Goal: Navigation & Orientation: Find specific page/section

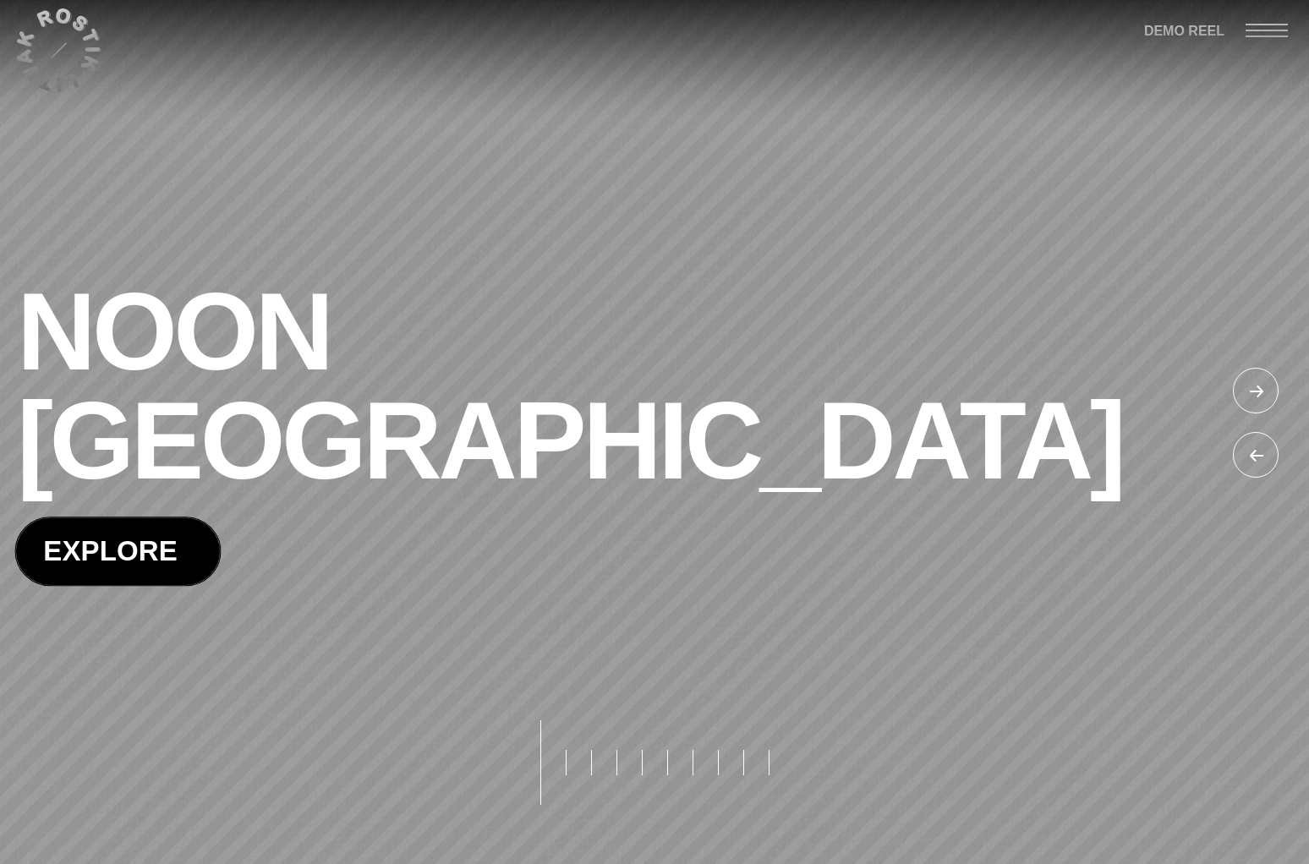
click at [137, 518] on span at bounding box center [118, 551] width 204 height 67
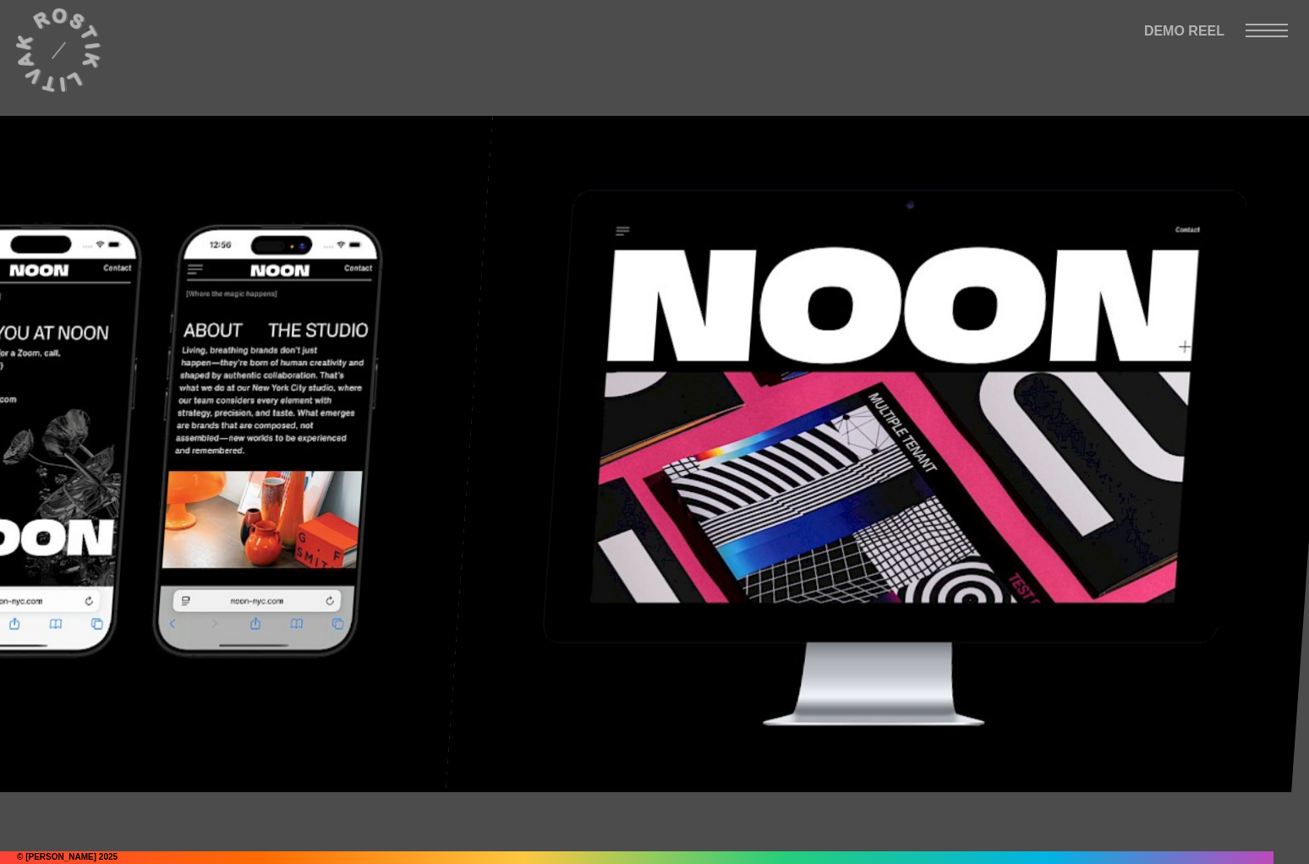
scroll to position [21030, 0]
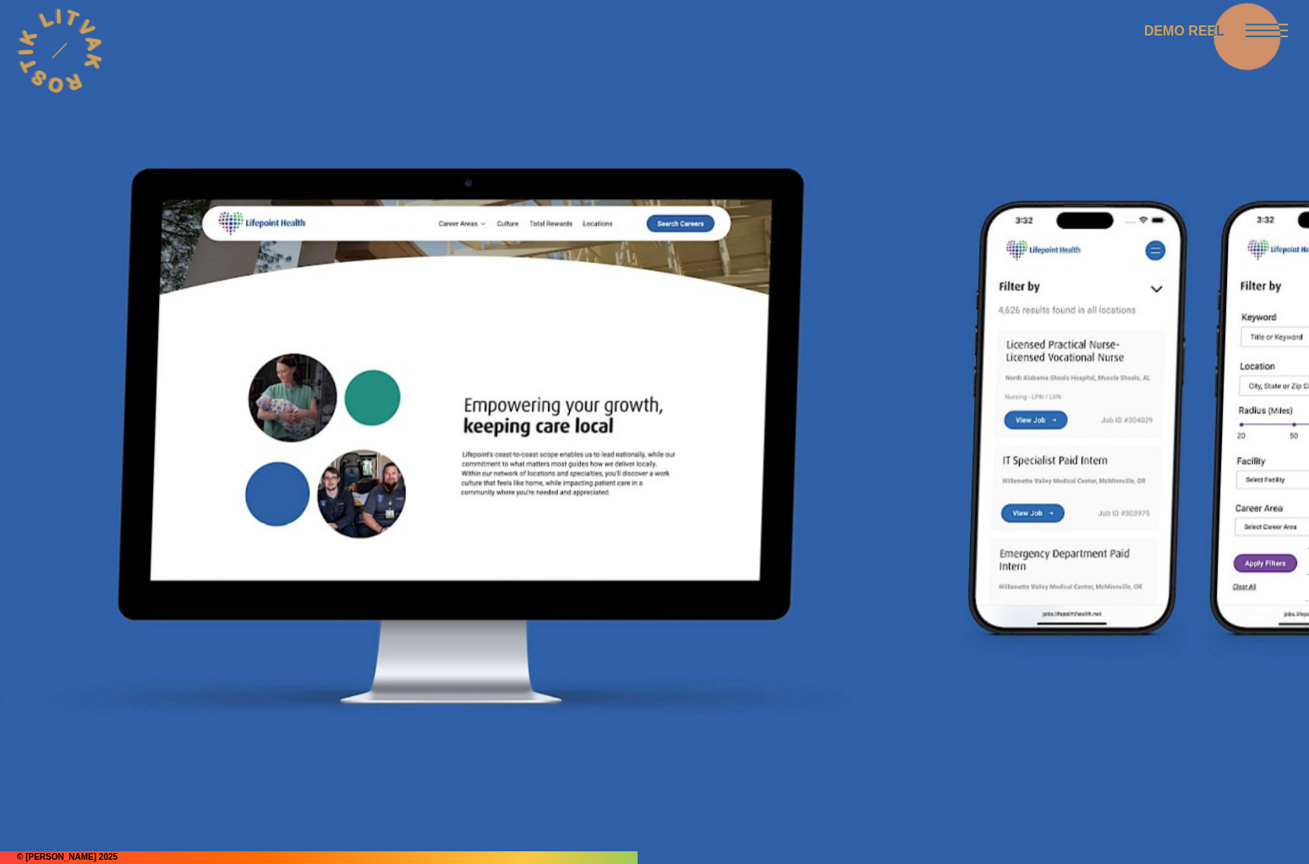
scroll to position [11214, 0]
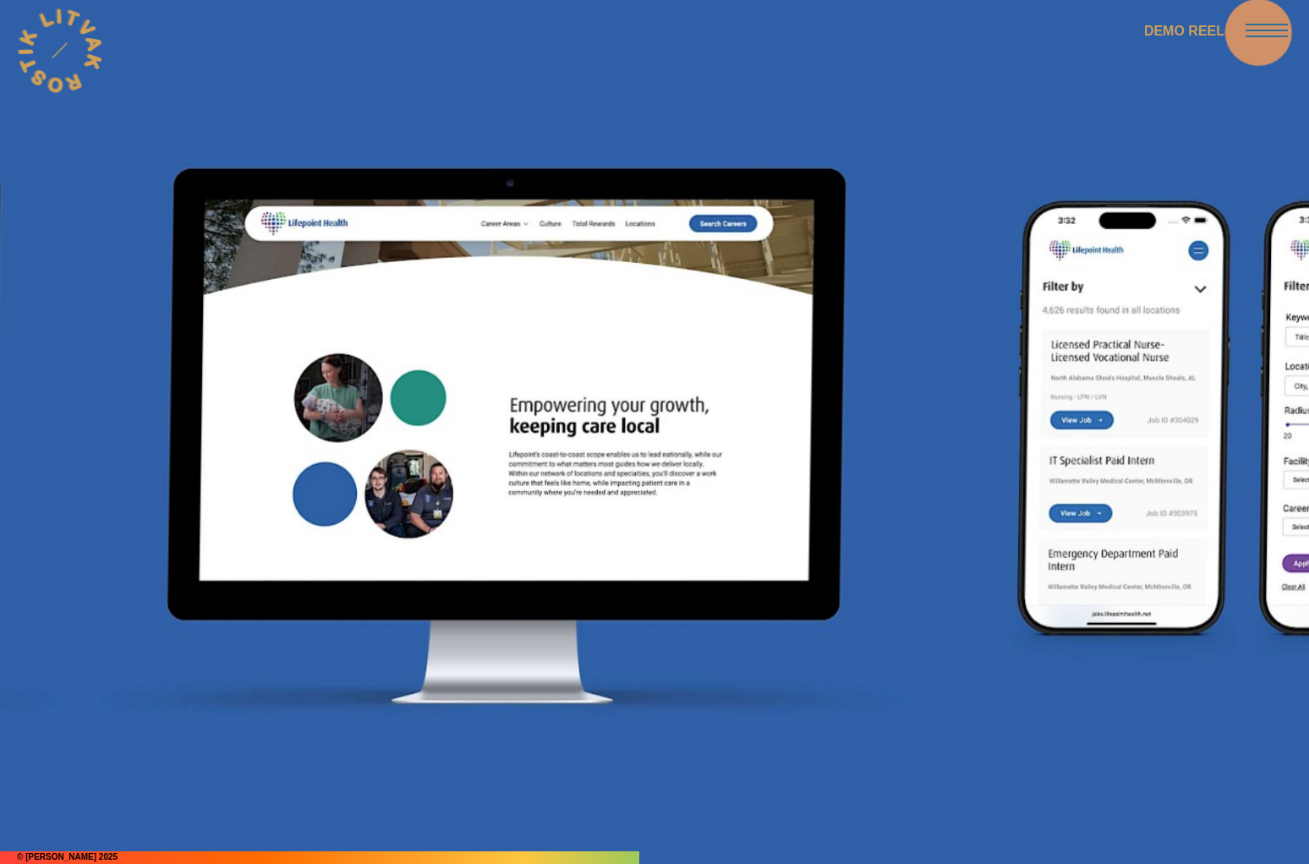
click at [1264, 30] on span at bounding box center [1267, 31] width 42 height 2
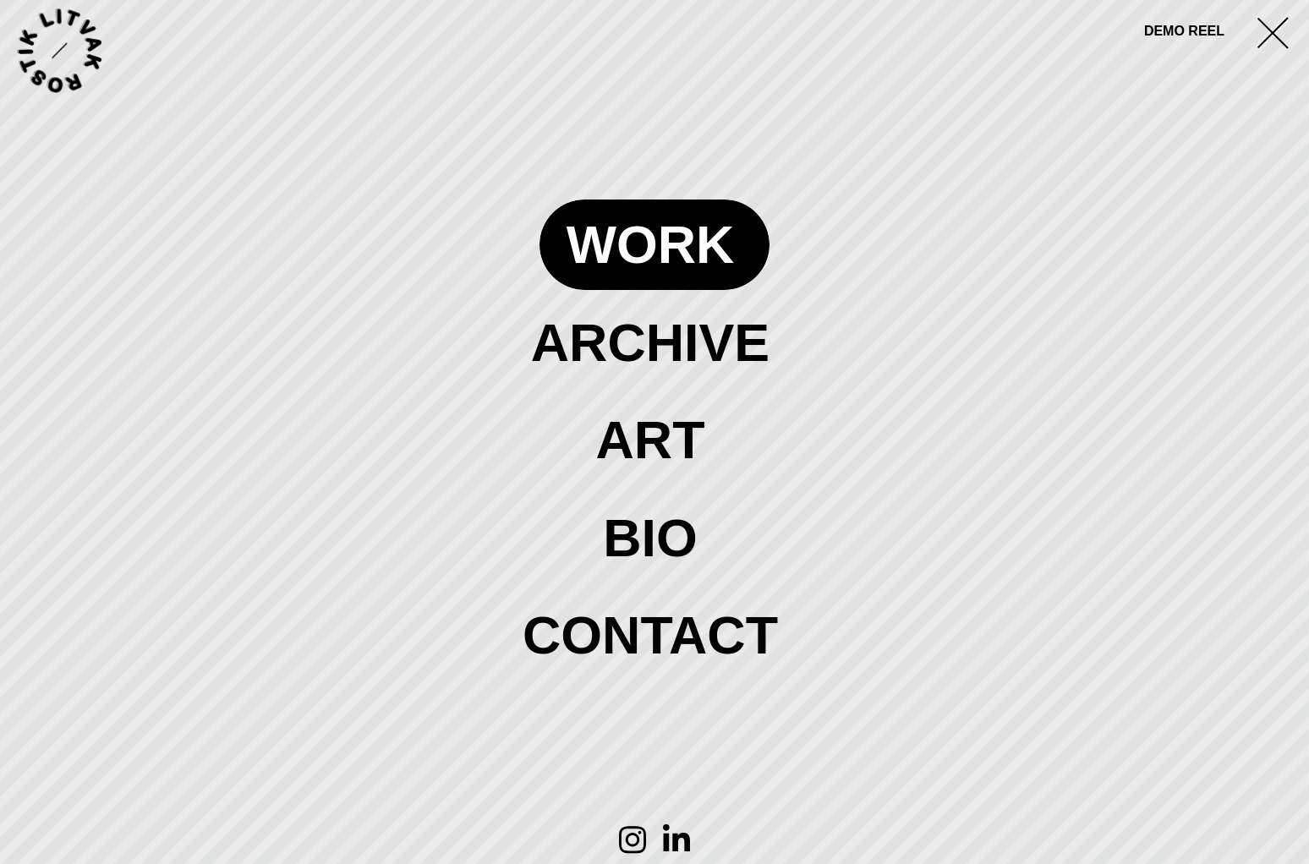
click at [688, 251] on span at bounding box center [655, 245] width 231 height 90
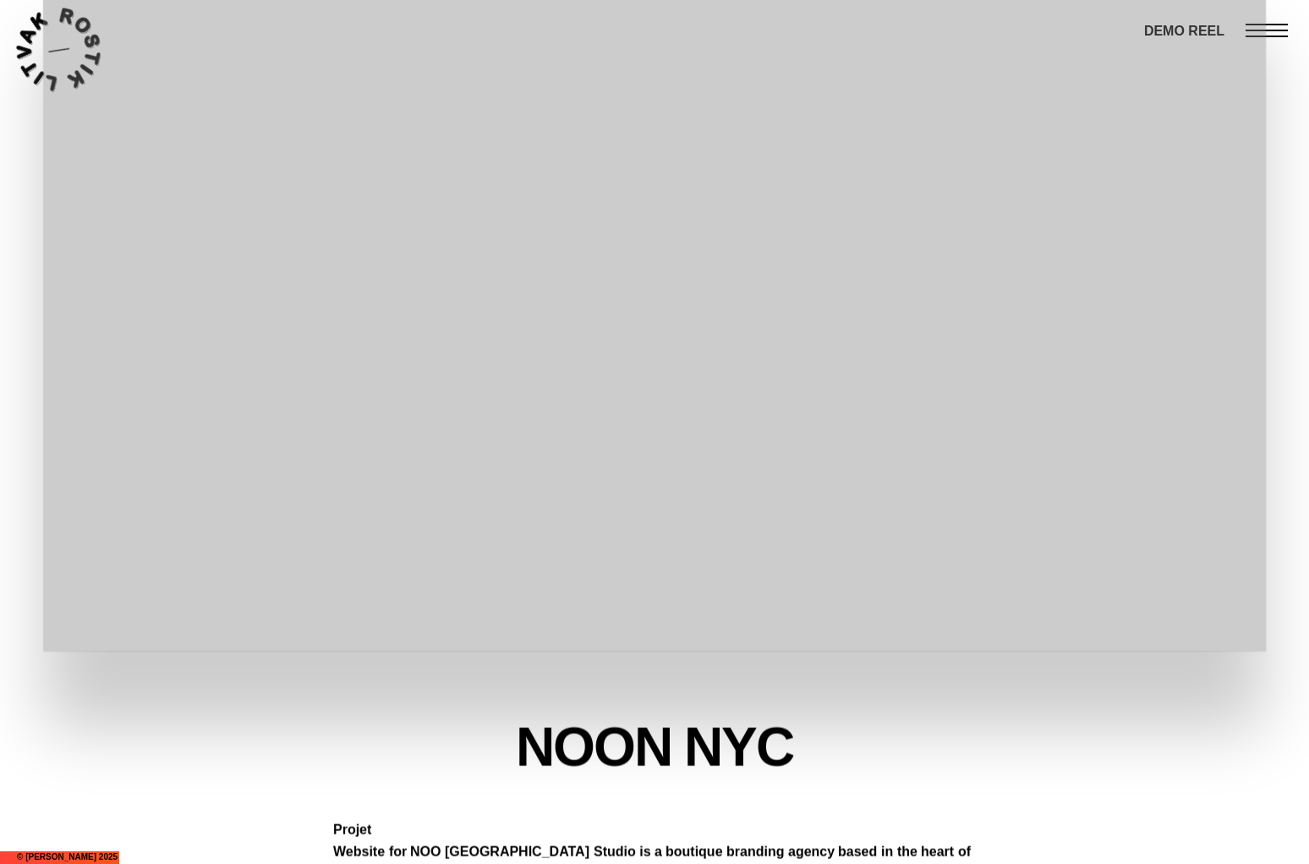
scroll to position [2072, 0]
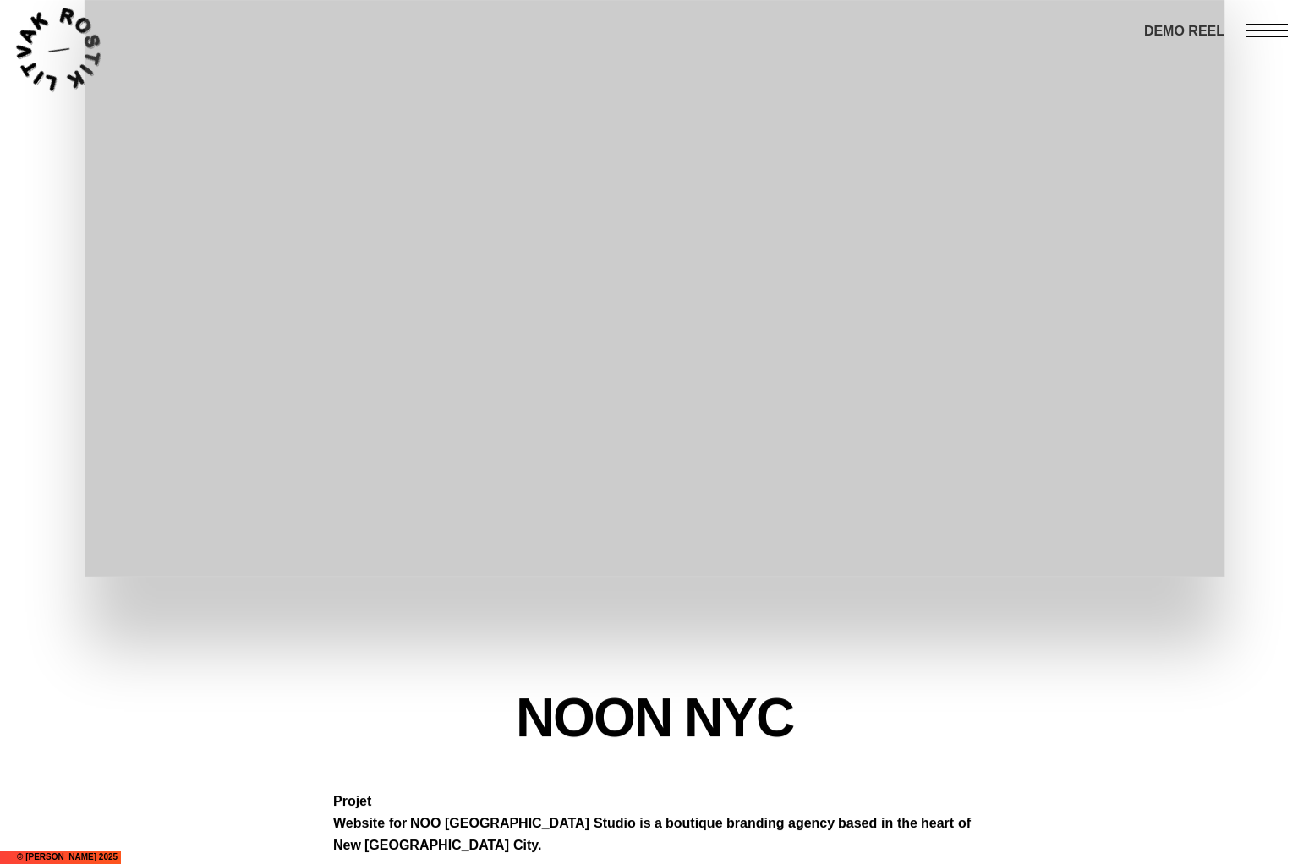
click at [642, 261] on div at bounding box center [655, 256] width 1140 height 641
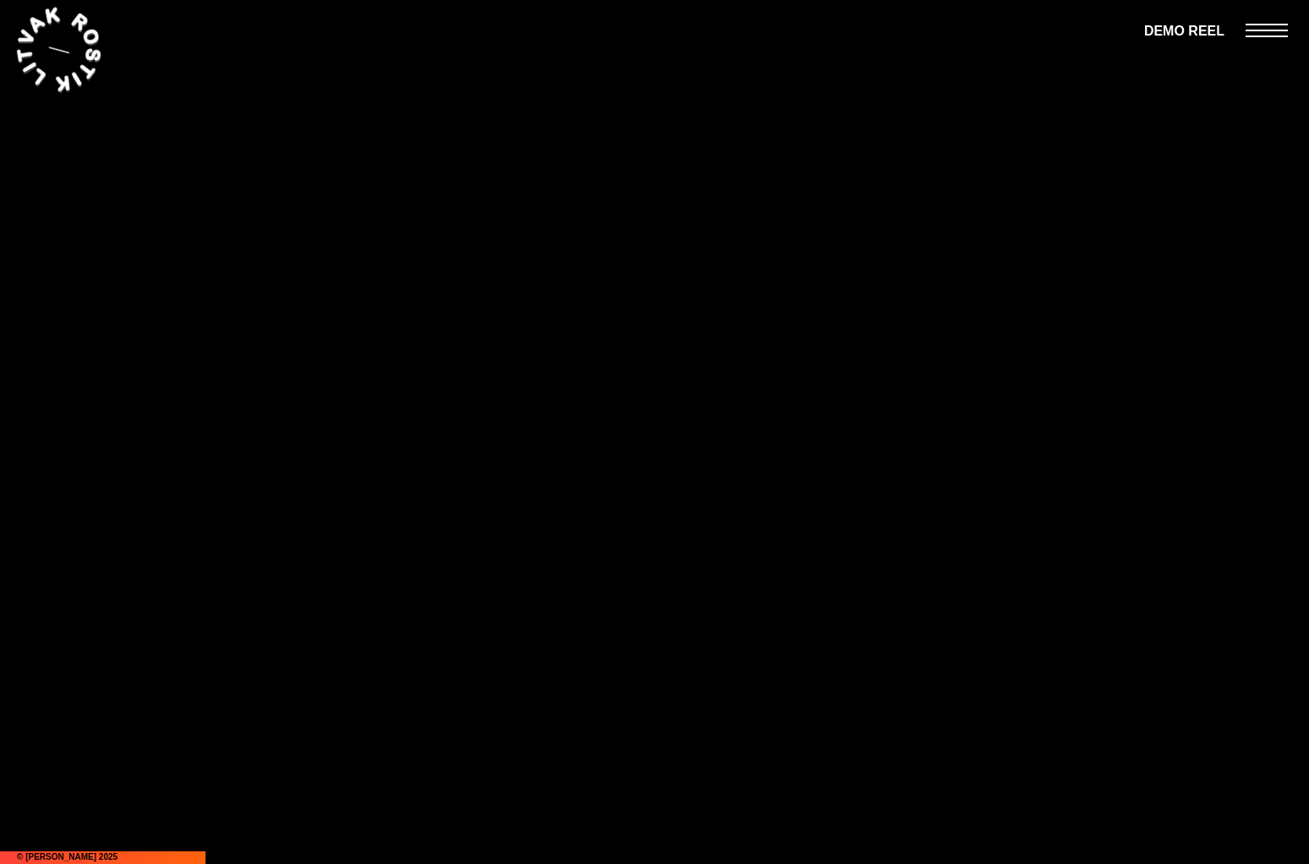
scroll to position [3390, 0]
